Goal: Find specific page/section: Find specific page/section

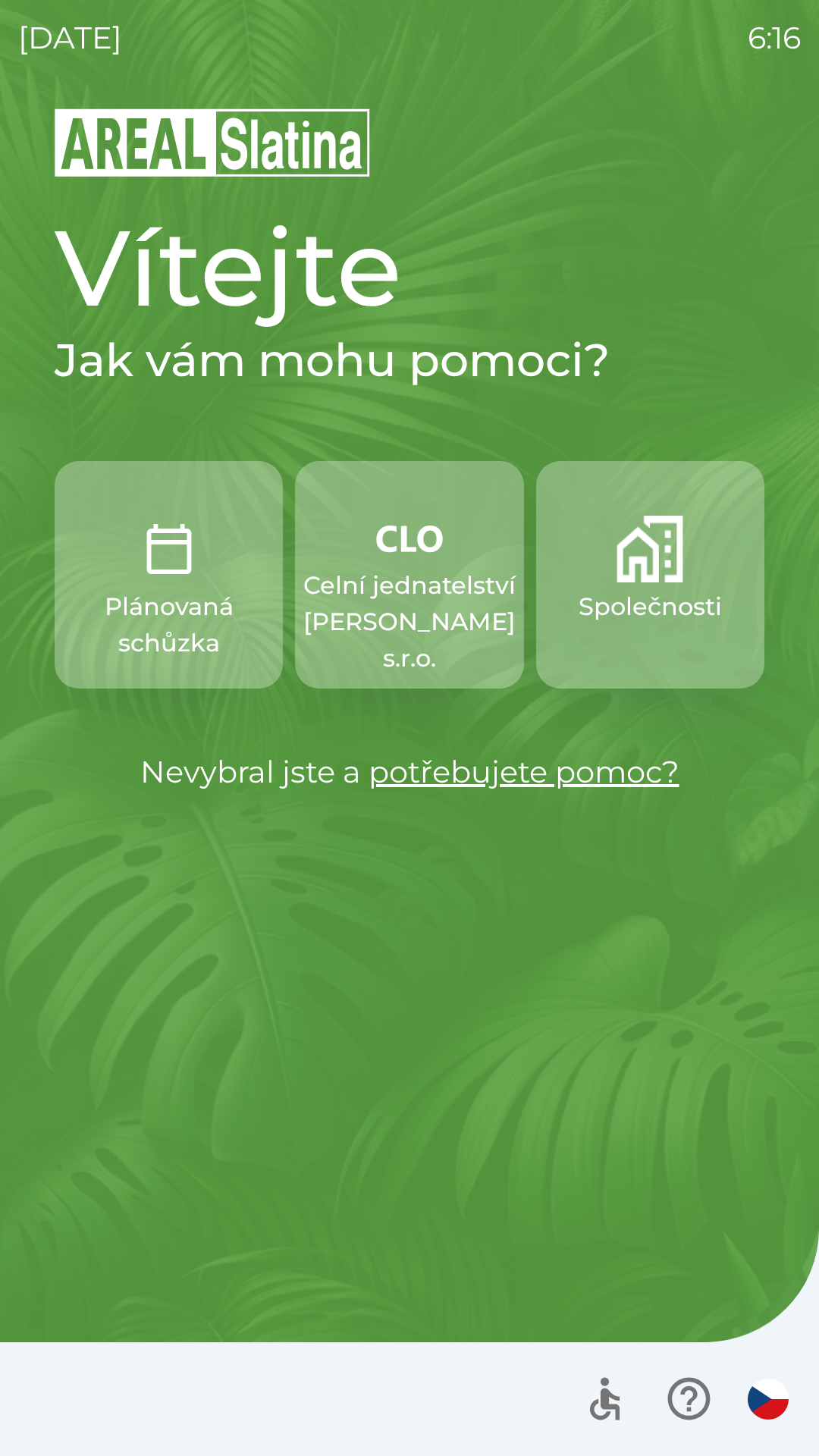
click at [428, 784] on link "potřebujete pomoc?" at bounding box center [525, 771] width 311 height 37
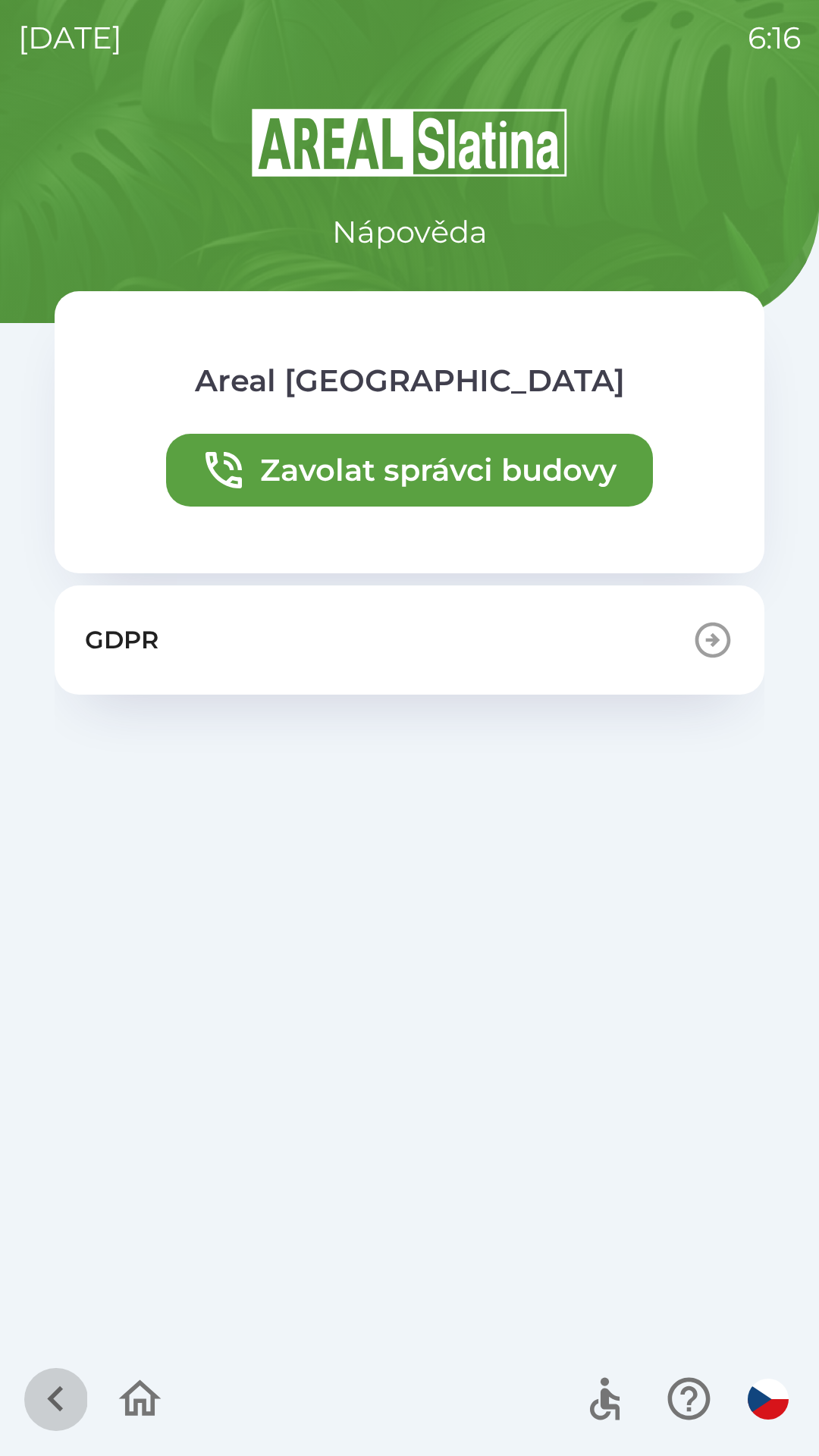
click at [44, 1381] on icon "button" at bounding box center [55, 1398] width 51 height 51
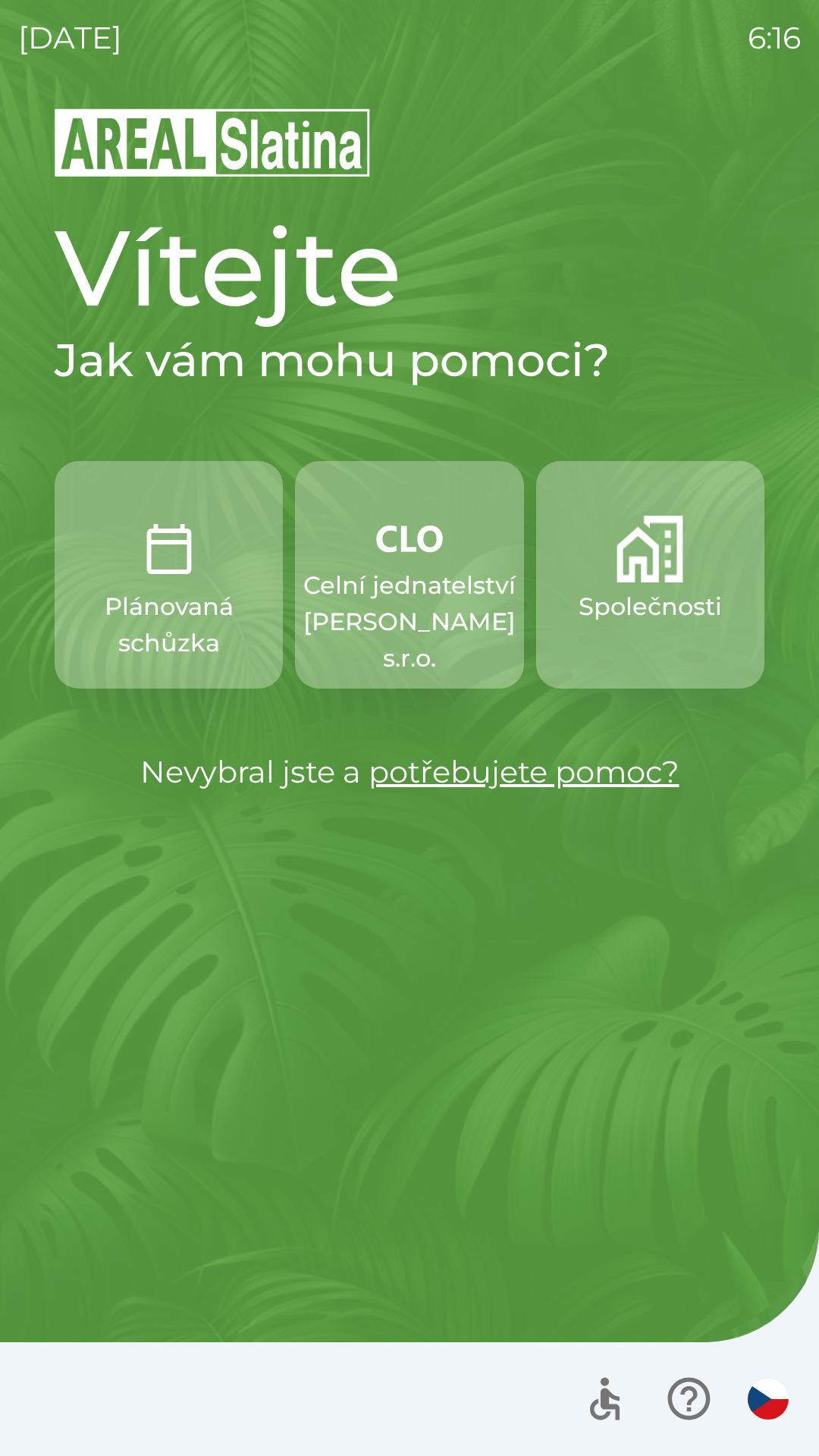
click at [600, 636] on button "Společnosti" at bounding box center [650, 575] width 228 height 227
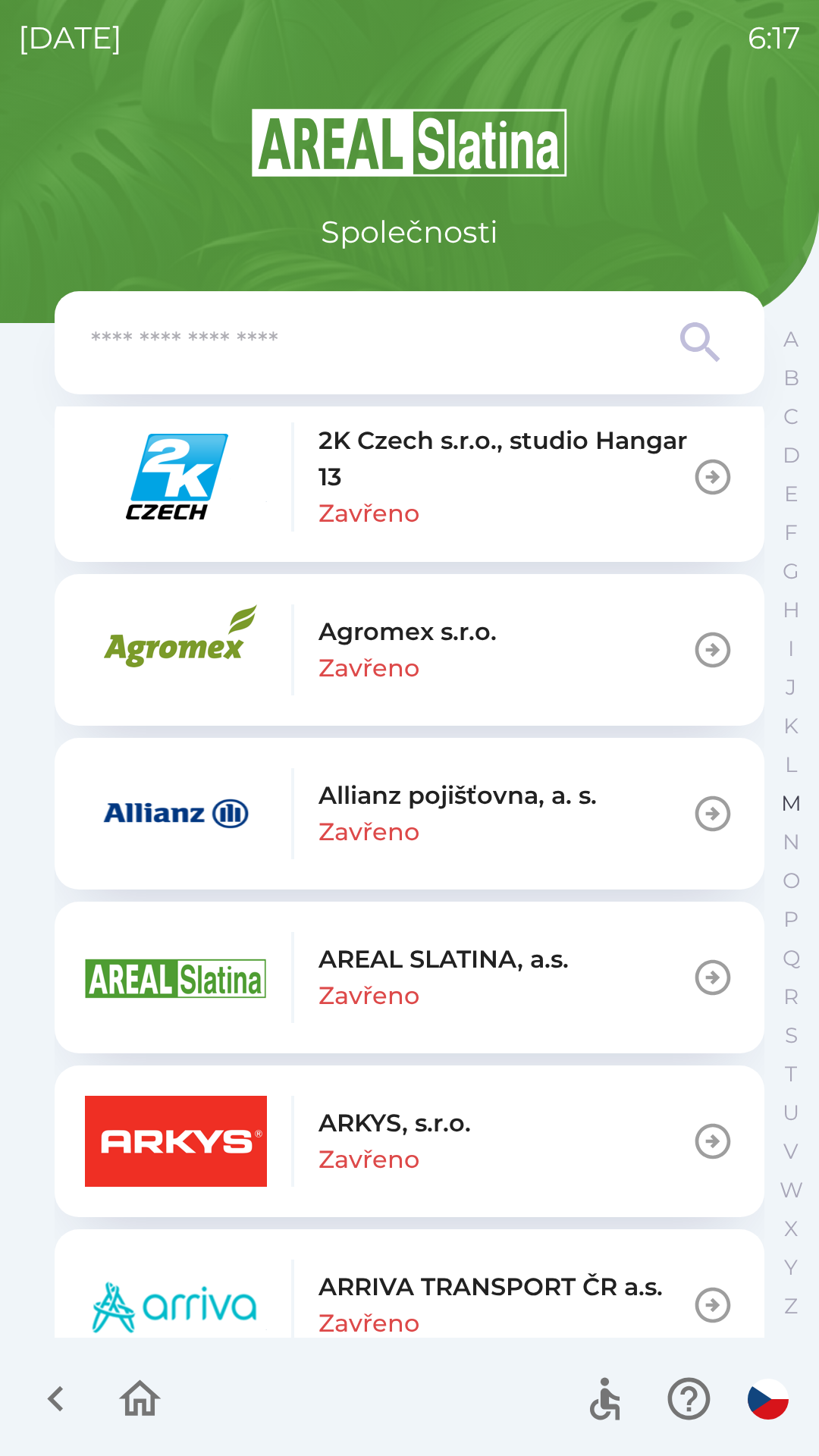
click at [794, 801] on p "M" at bounding box center [791, 804] width 20 height 27
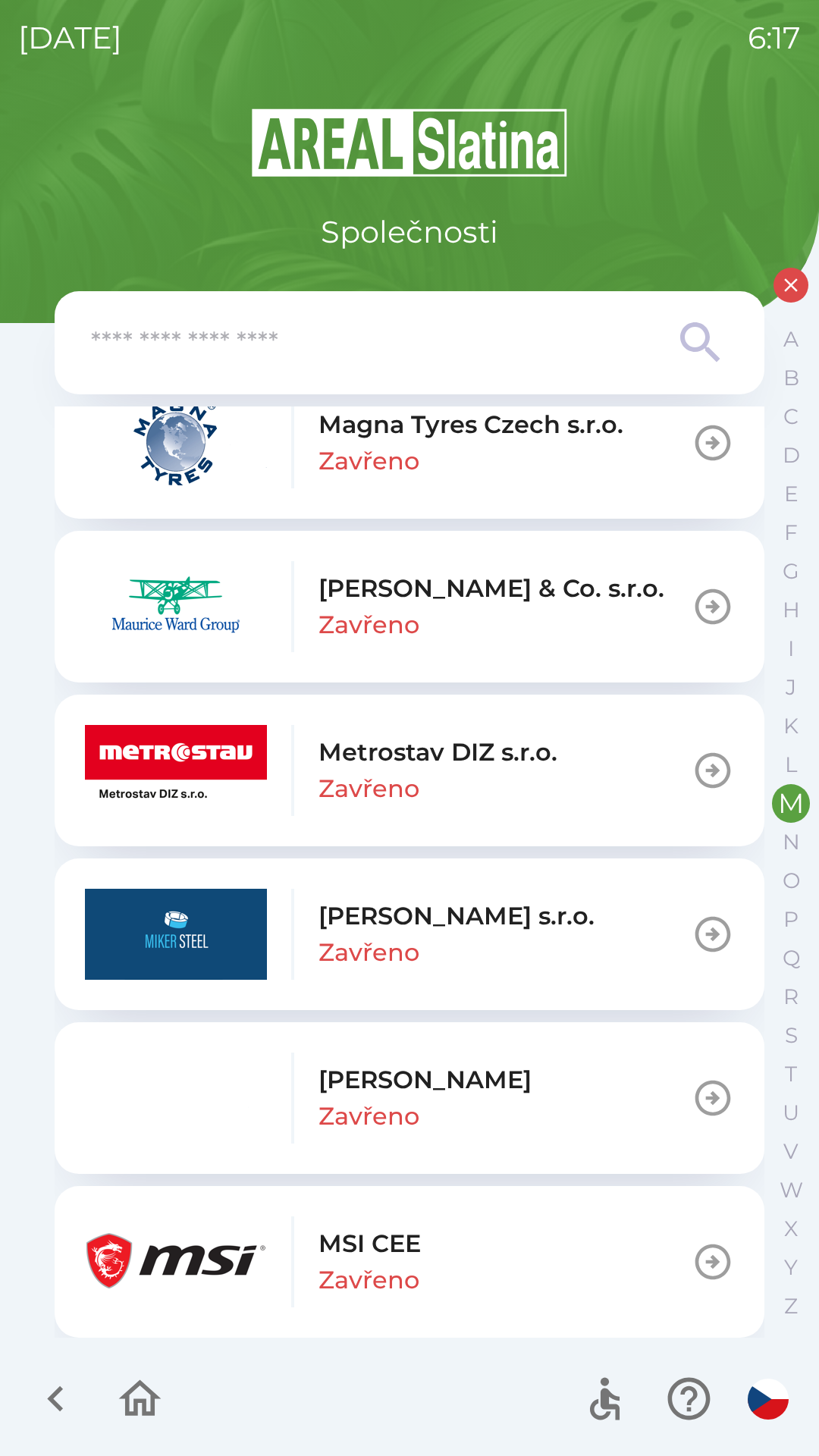
scroll to position [39, 0]
click at [704, 770] on icon "button" at bounding box center [714, 770] width 36 height 36
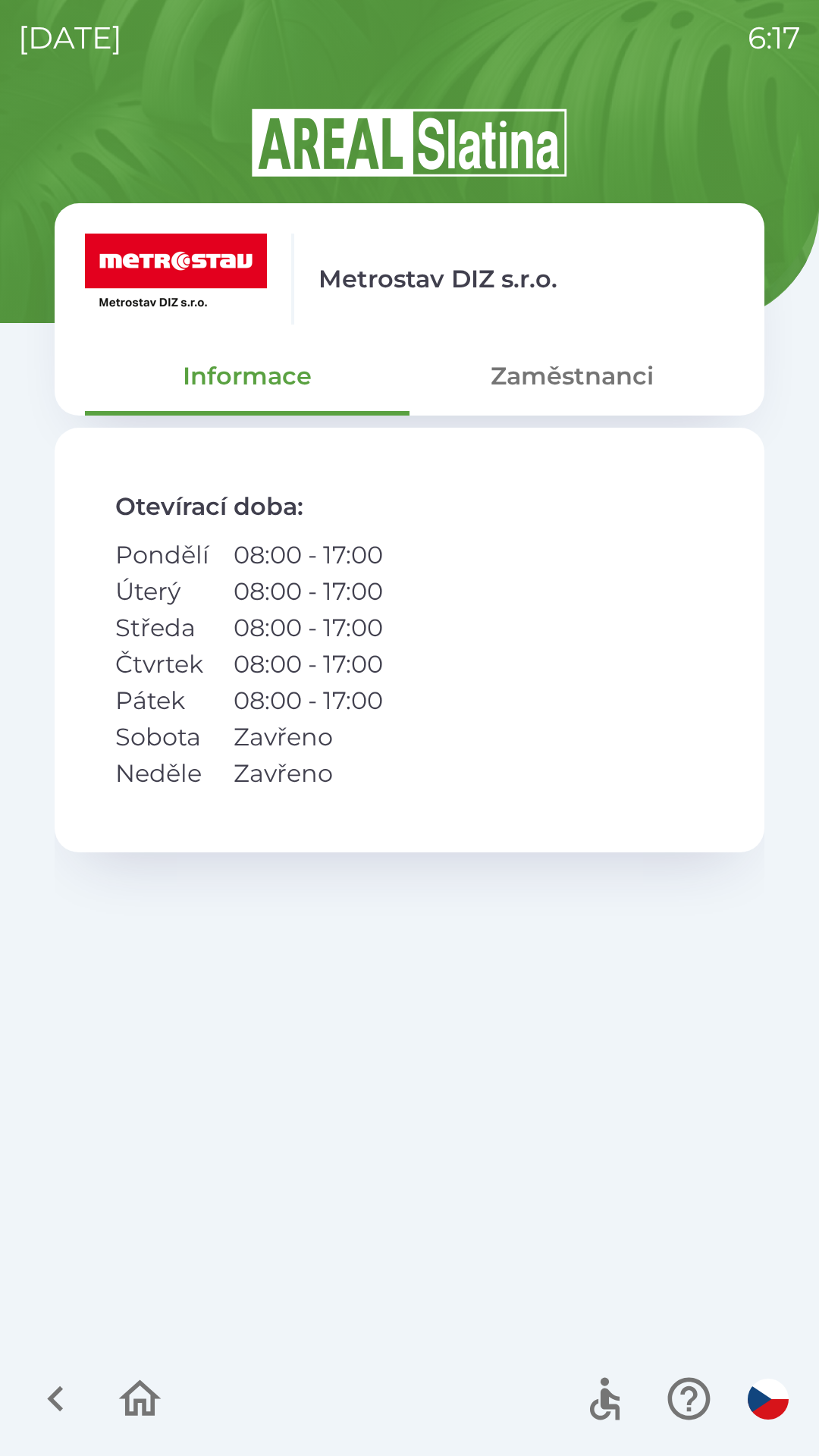
click at [549, 386] on button "Zaměstnanci" at bounding box center [572, 375] width 325 height 54
